Goal: Find specific page/section: Find specific page/section

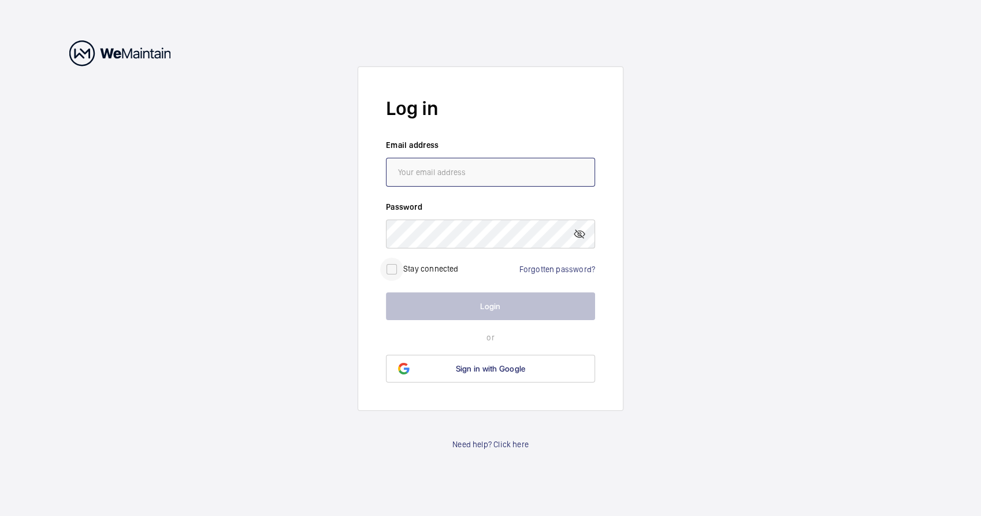
type input "[DOMAIN_NAME][EMAIL_ADDRESS][DOMAIN_NAME]"
click at [402, 268] on input "checkbox" at bounding box center [391, 269] width 23 height 23
checkbox input "true"
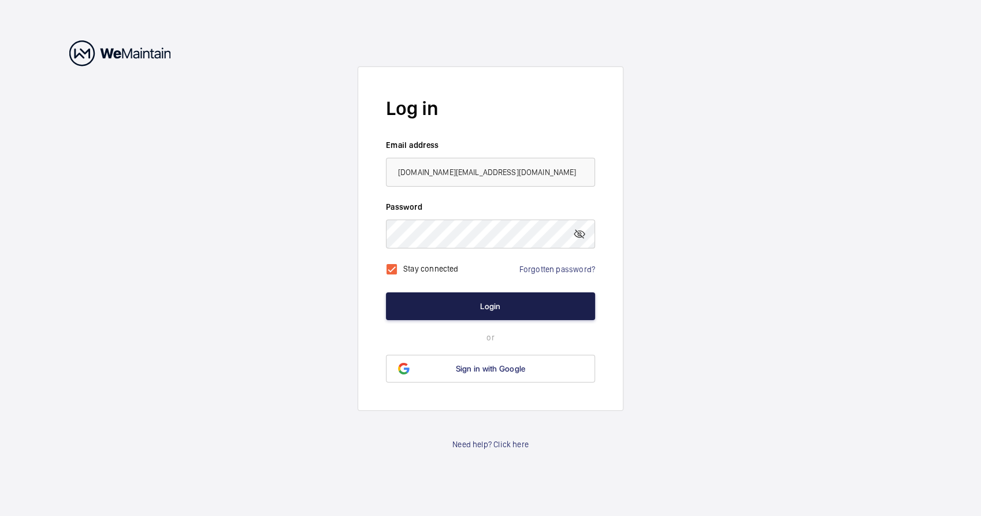
click at [516, 310] on button "Login" at bounding box center [490, 306] width 209 height 28
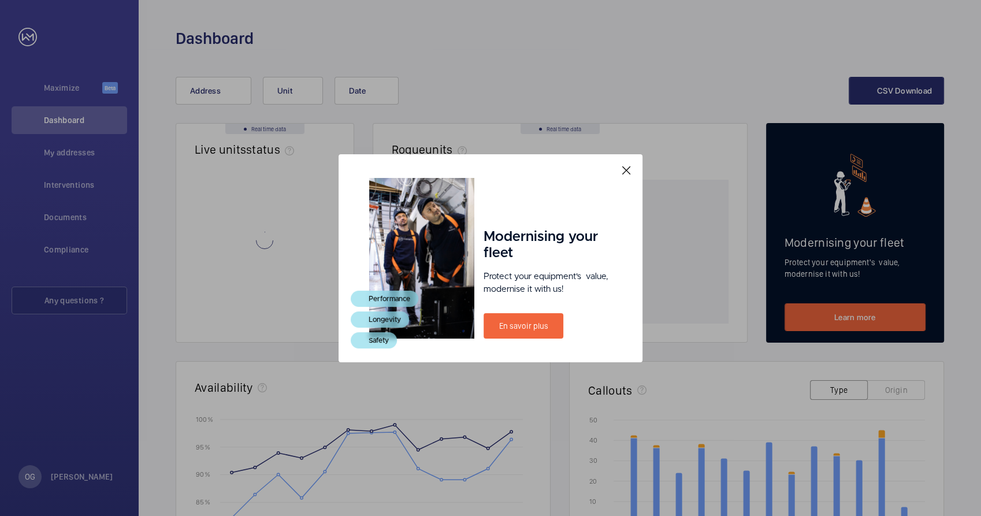
click at [623, 170] on mat-icon at bounding box center [627, 171] width 14 height 14
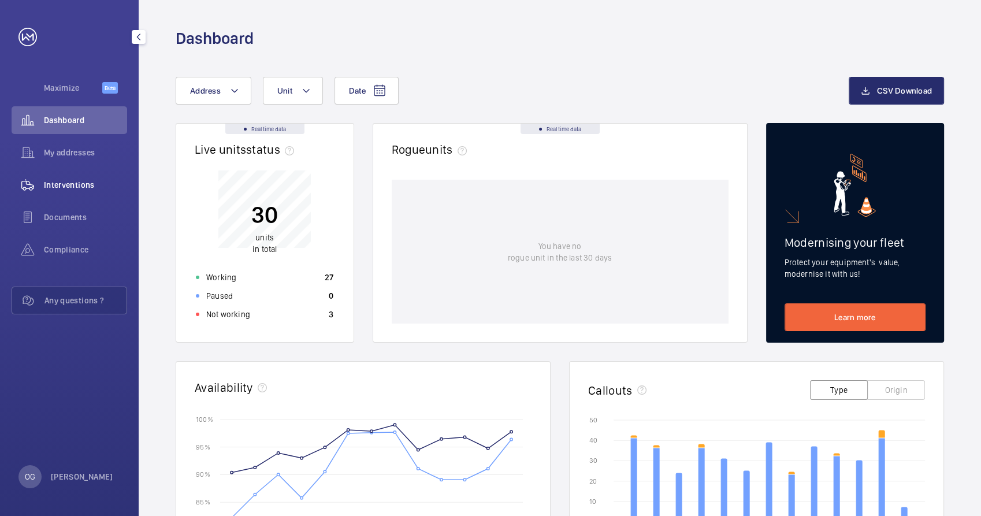
click at [74, 190] on span "Interventions" at bounding box center [85, 185] width 83 height 12
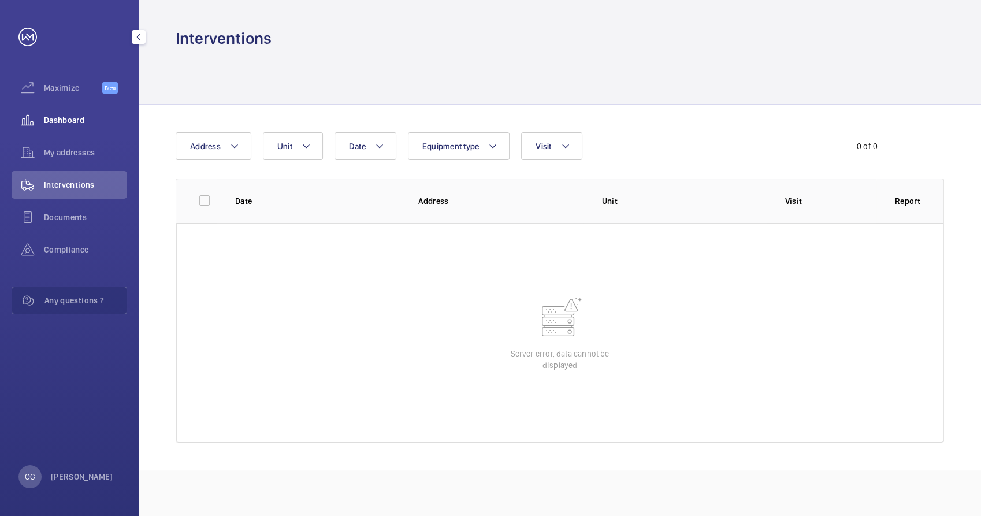
click at [75, 130] on div "Dashboard" at bounding box center [70, 120] width 116 height 28
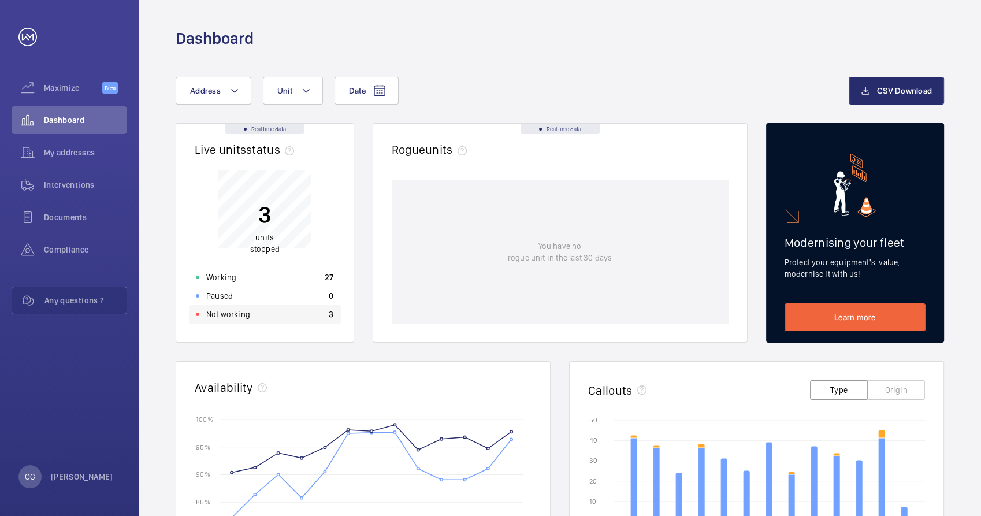
click at [217, 310] on p "Not working" at bounding box center [228, 315] width 44 height 12
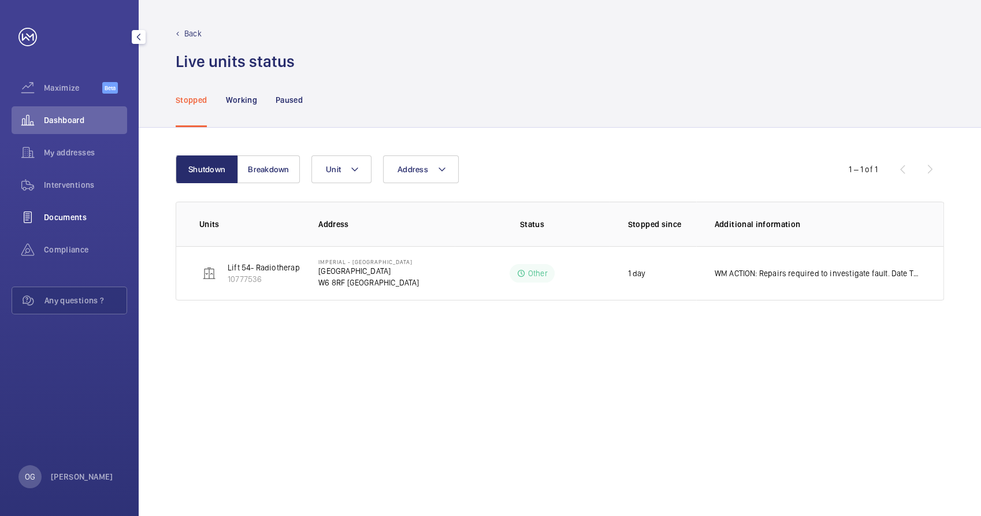
click at [73, 209] on div "Documents" at bounding box center [70, 217] width 116 height 28
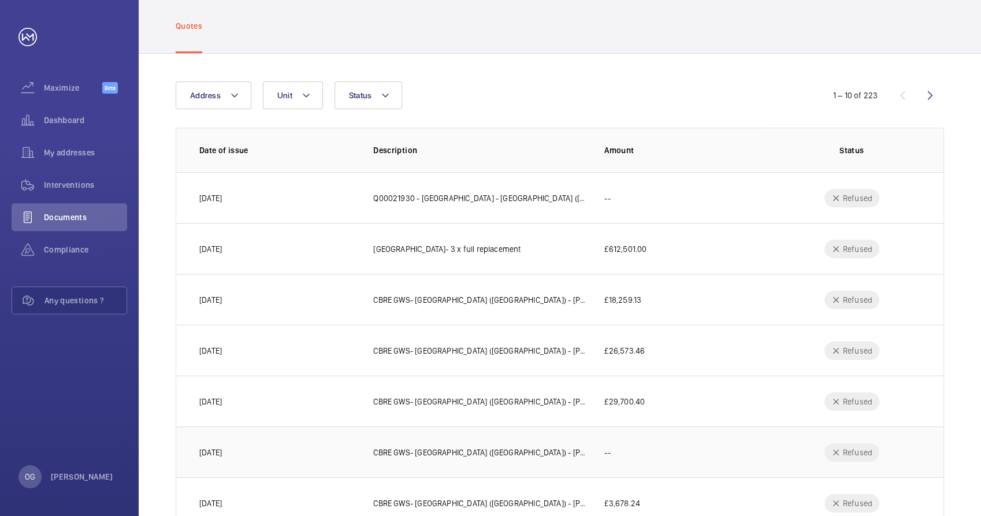
scroll to position [50, 0]
click at [640, 241] on td "£612,501.00" at bounding box center [675, 249] width 179 height 51
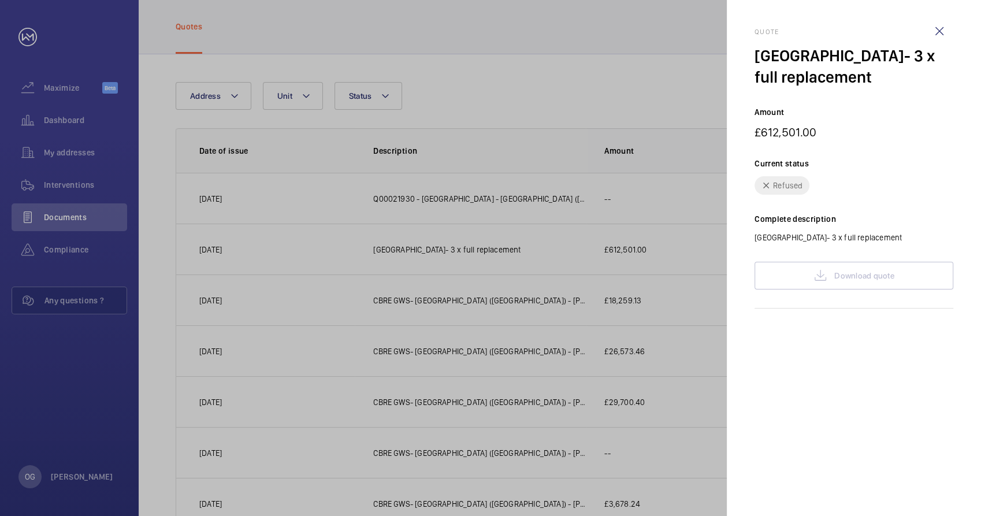
click at [861, 274] on div "Download quote" at bounding box center [854, 276] width 199 height 28
click at [943, 32] on wm-front-icon-button at bounding box center [940, 31] width 28 height 28
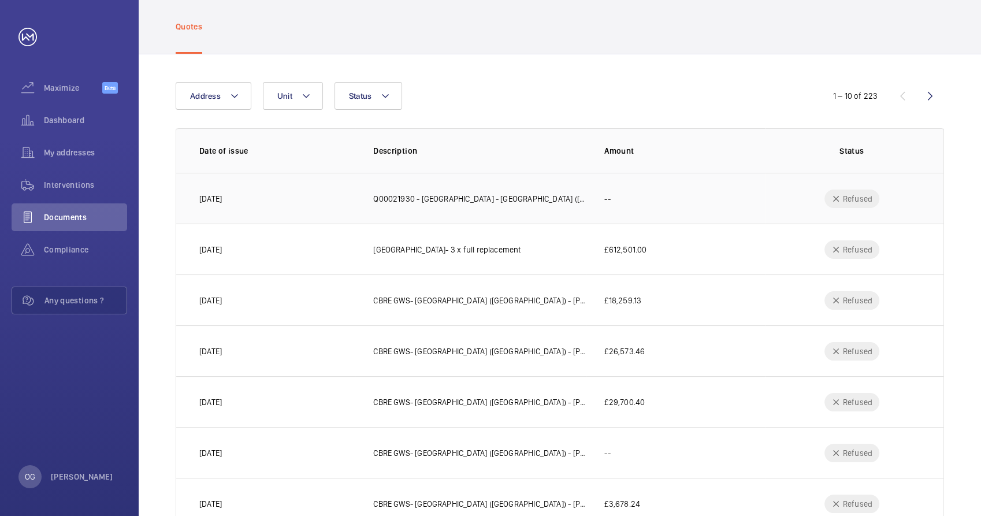
click at [546, 197] on p "Q00021930 - [GEOGRAPHIC_DATA] - [GEOGRAPHIC_DATA] ([GEOGRAPHIC_DATA])" at bounding box center [479, 199] width 213 height 12
